Goal: Task Accomplishment & Management: Use online tool/utility

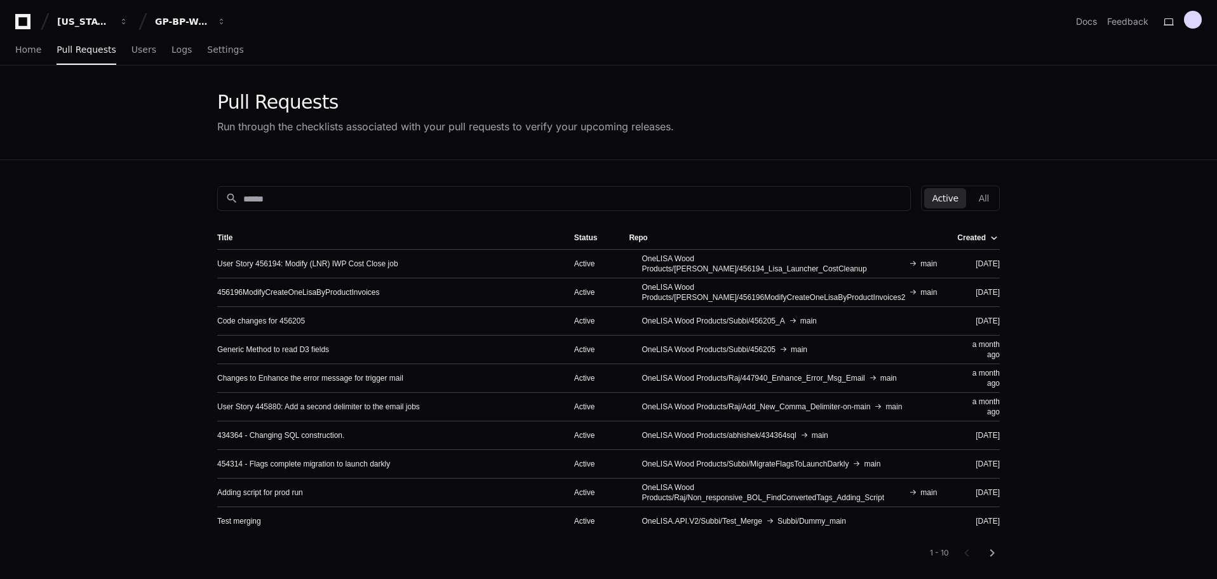
click at [36, 335] on app-pull-request-list-page "Pull Requests Run through the checklists associated with your pull requests to …" at bounding box center [608, 401] width 1217 height 673
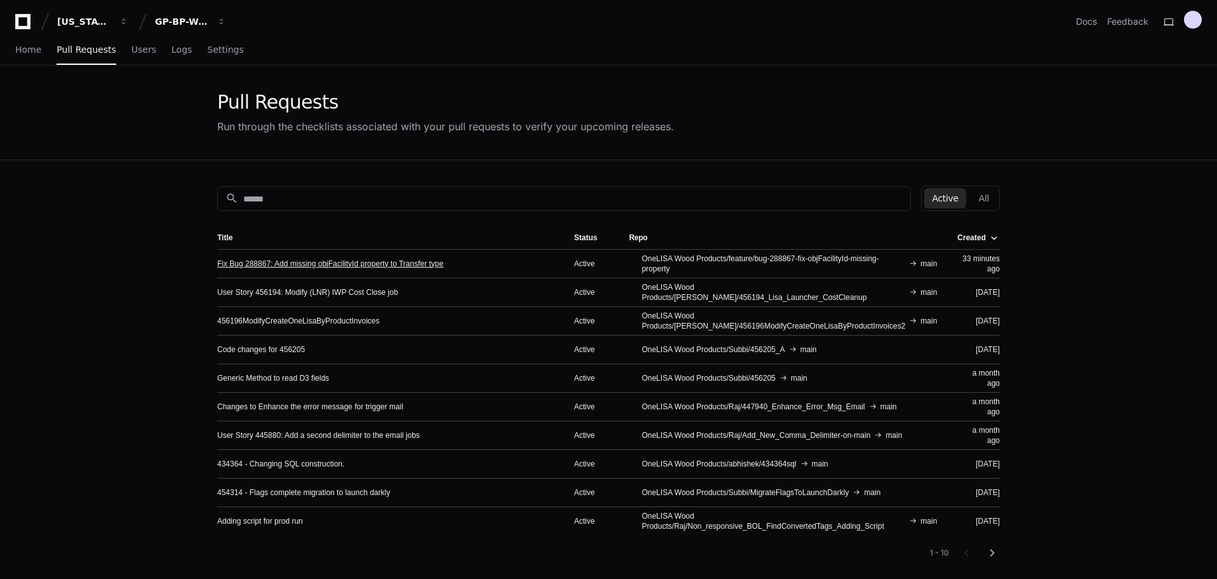
click at [326, 266] on link "Fix Bug 288867: Add missing objFacilityId property to Transfer type" at bounding box center [330, 264] width 226 height 10
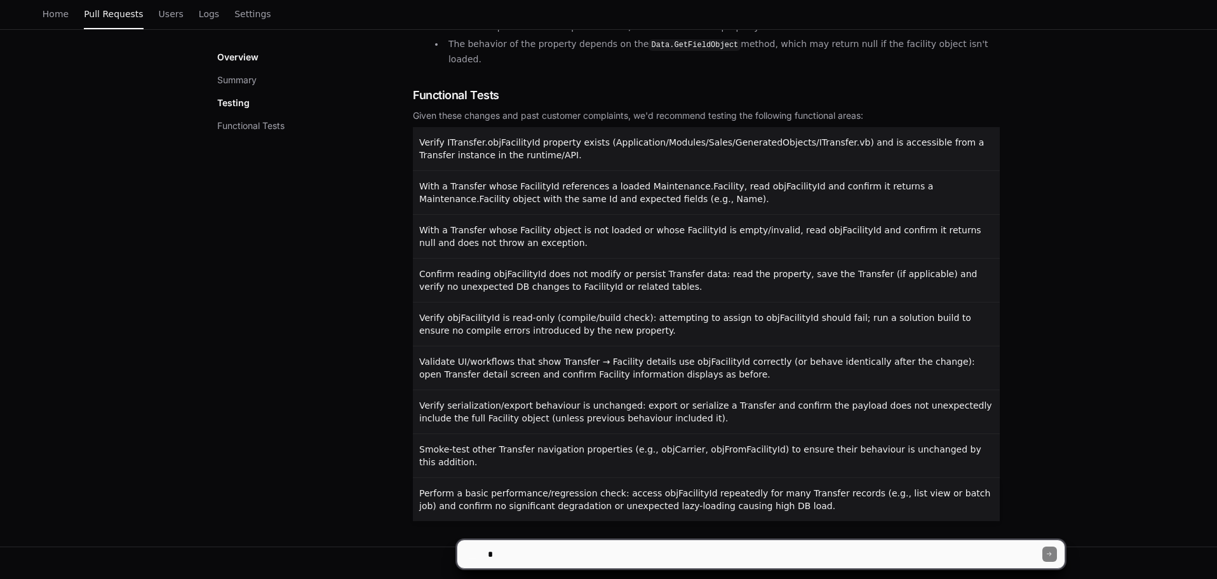
scroll to position [354, 0]
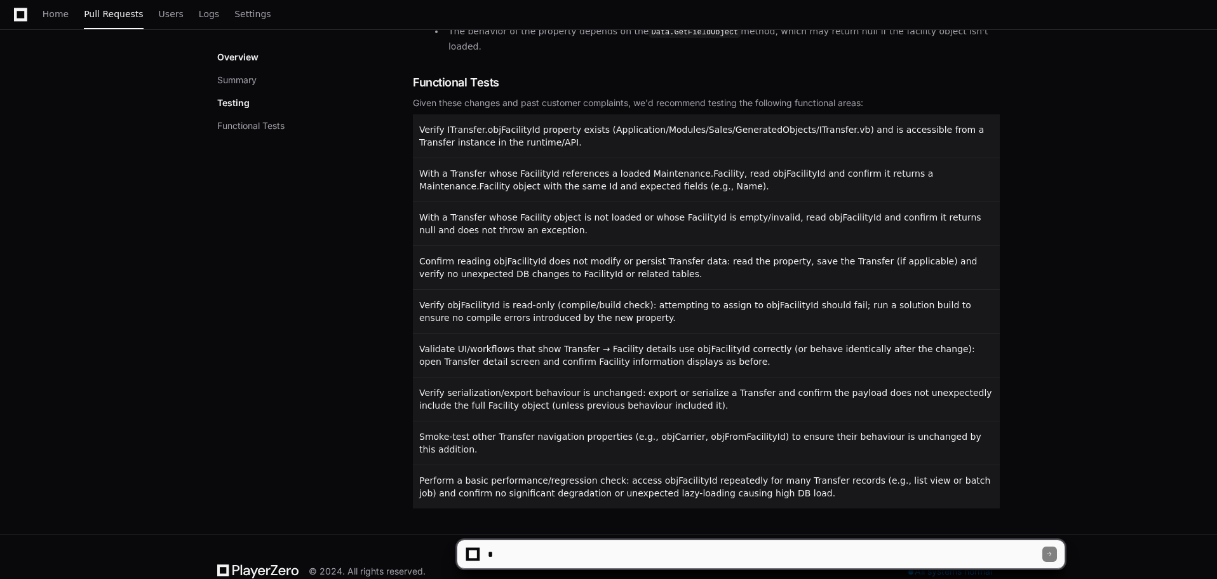
click at [1101, 206] on div "Fix Bug 288867: Add missing objFacilityId property to Transfer type Active Merg…" at bounding box center [608, 138] width 1217 height 792
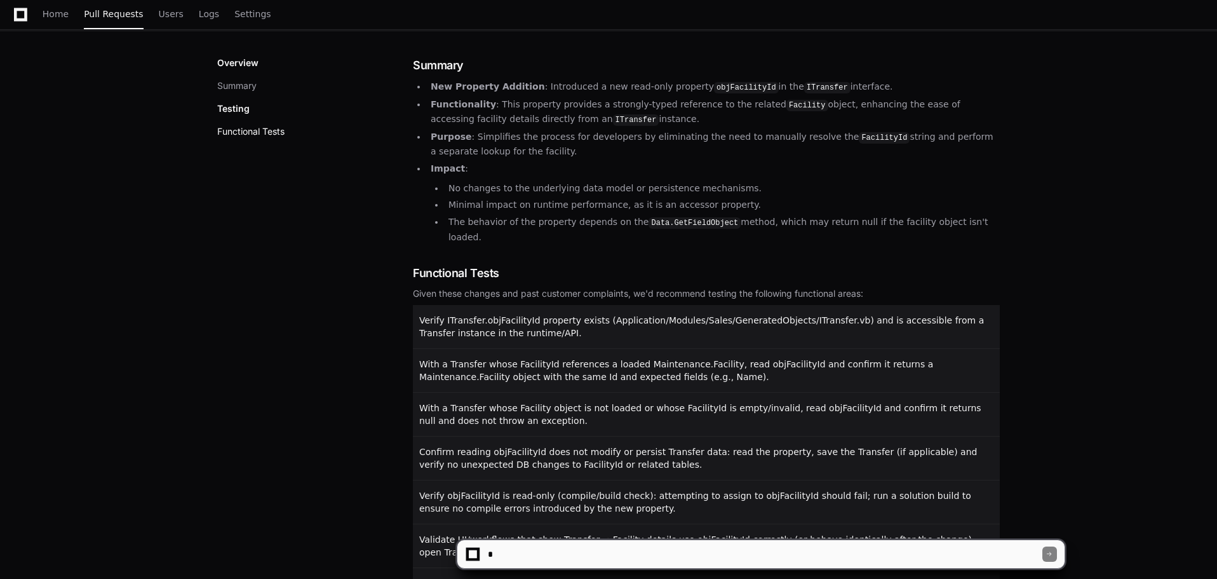
click at [273, 135] on button "Functional Tests" at bounding box center [250, 131] width 67 height 13
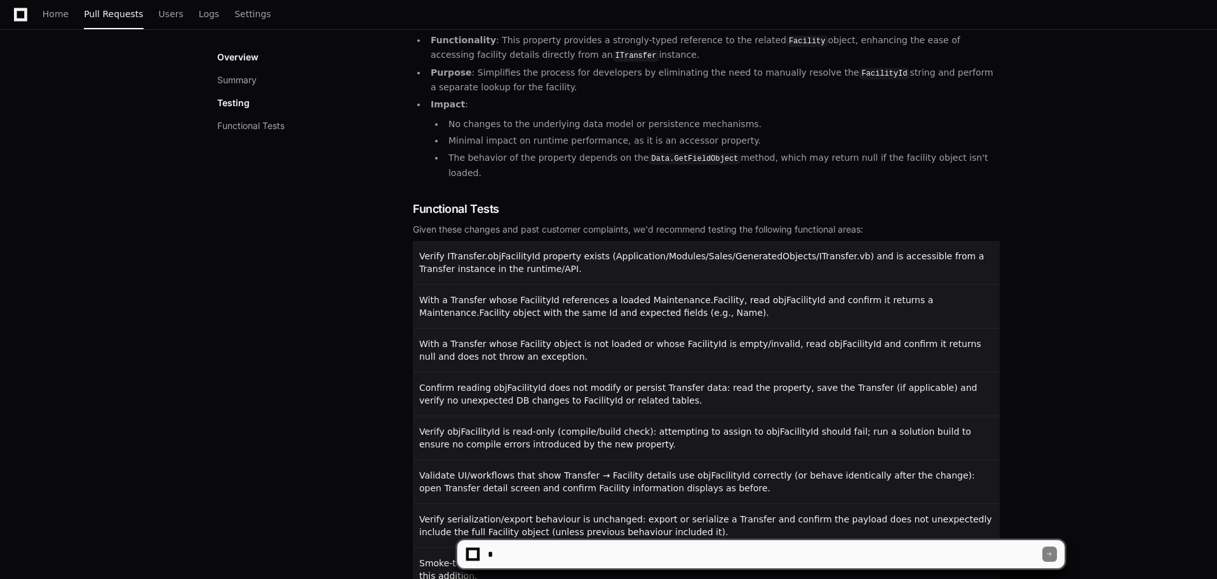
scroll to position [347, 0]
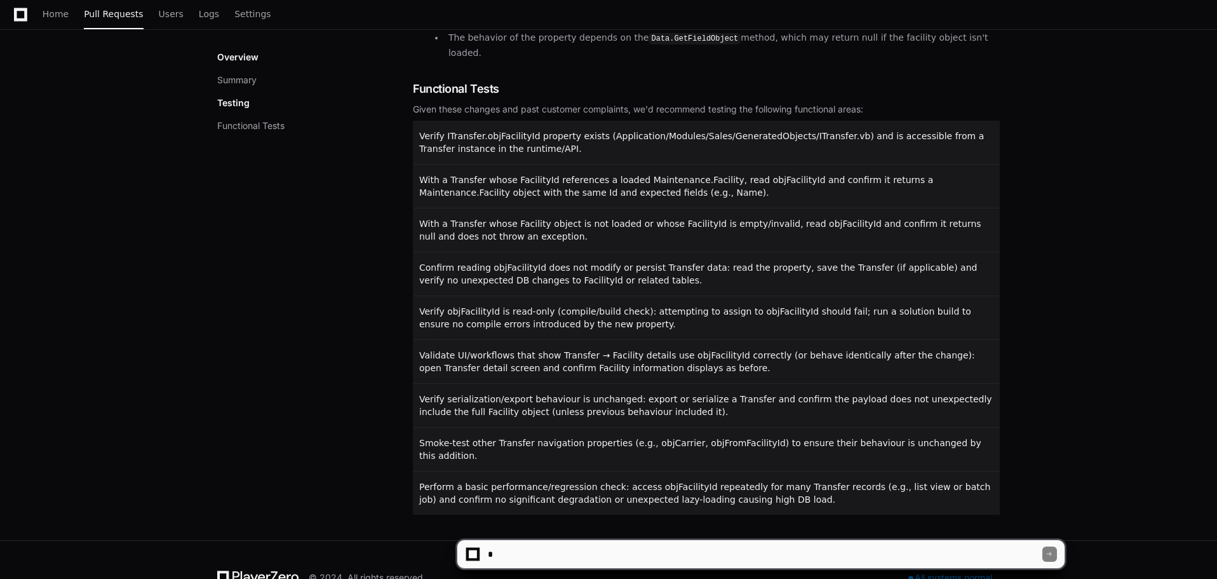
click at [242, 87] on div "Overview Summary Testing Functional Tests" at bounding box center [315, 91] width 196 height 81
click at [246, 79] on button "Summary" at bounding box center [236, 80] width 39 height 13
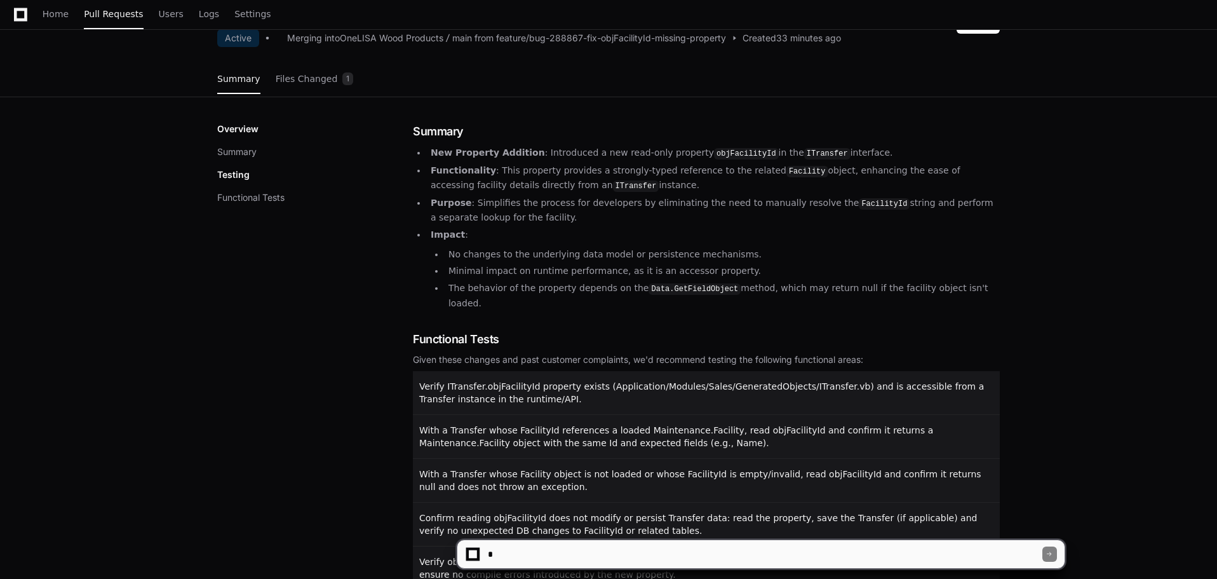
scroll to position [0, 0]
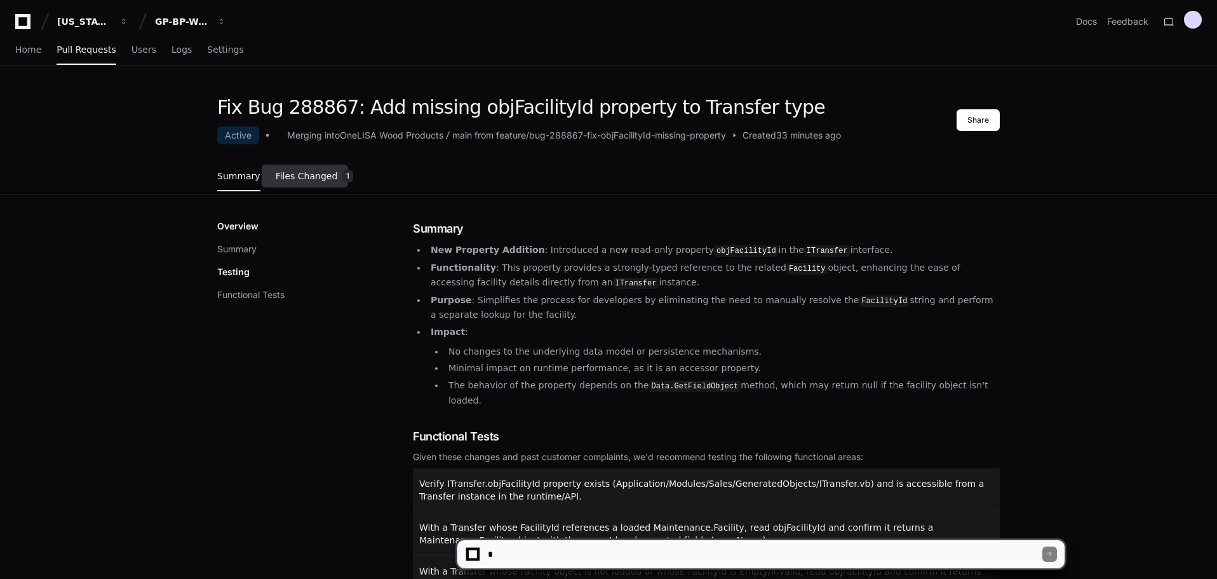
click at [276, 173] on span "Files Changed" at bounding box center [307, 176] width 62 height 8
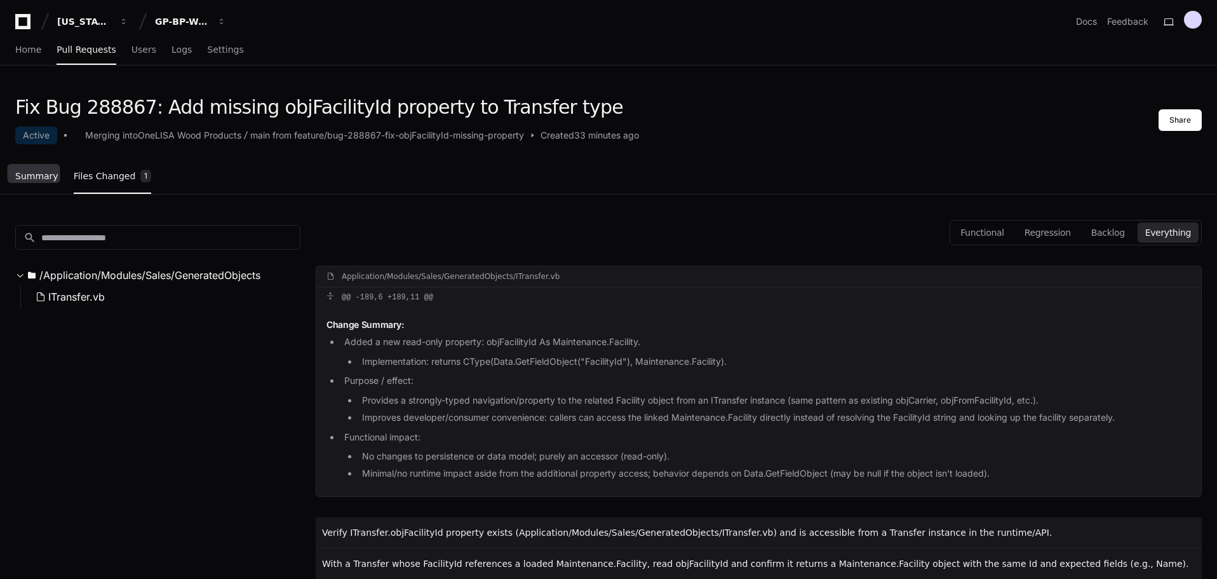
click at [34, 172] on span "Summary" at bounding box center [36, 176] width 43 height 8
